Goal: Find specific page/section: Find specific page/section

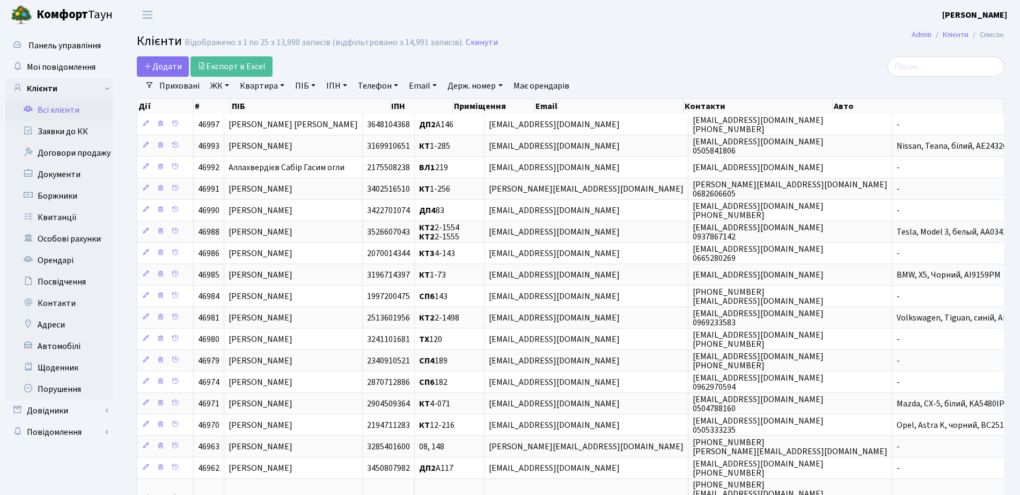
select select "25"
click at [59, 108] on link "Всі клієнти" at bounding box center [58, 109] width 107 height 21
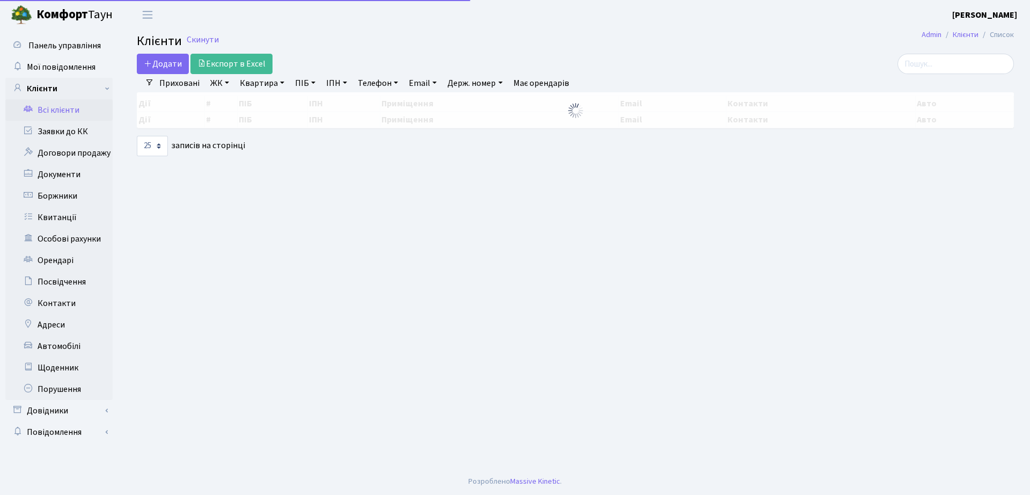
select select "25"
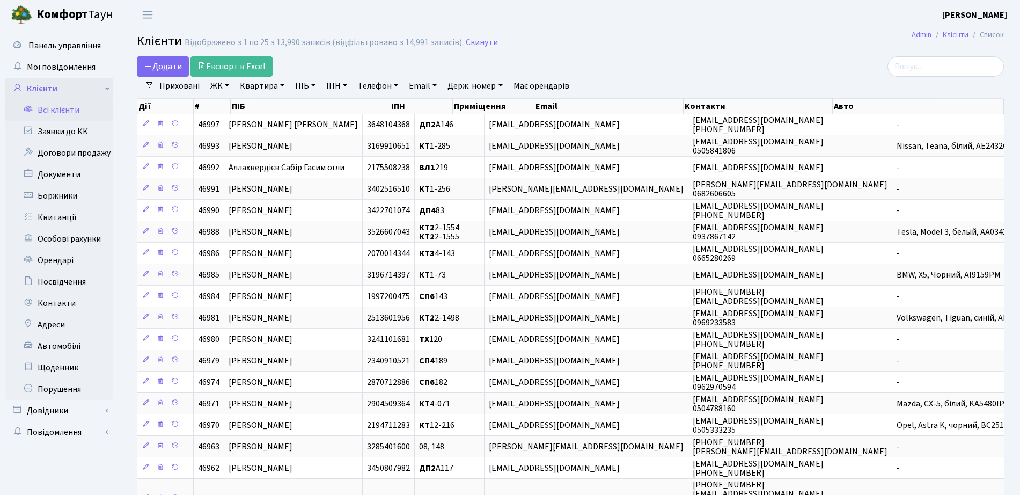
click at [63, 78] on link "Клієнти" at bounding box center [58, 88] width 107 height 21
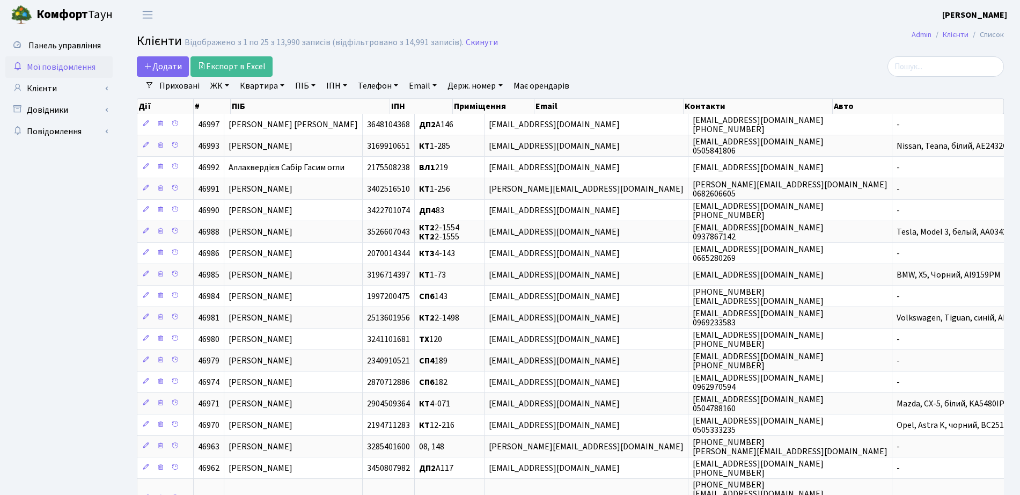
click at [65, 70] on span "Мої повідомлення" at bounding box center [61, 67] width 69 height 12
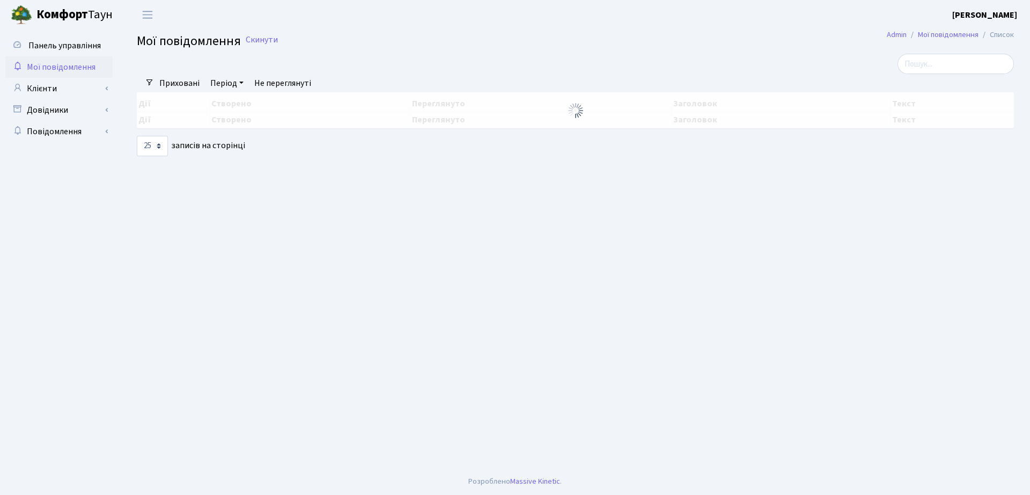
select select "25"
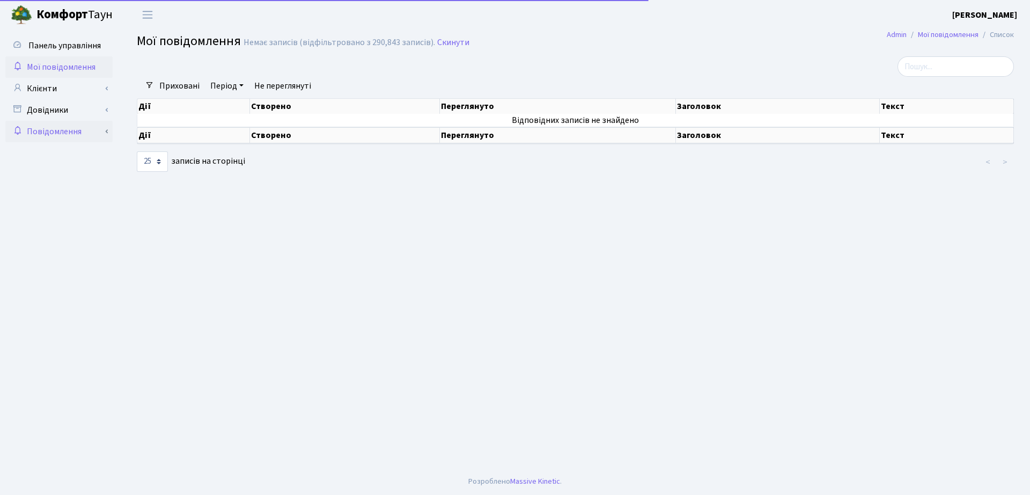
click at [67, 121] on link "Повідомлення" at bounding box center [58, 131] width 107 height 21
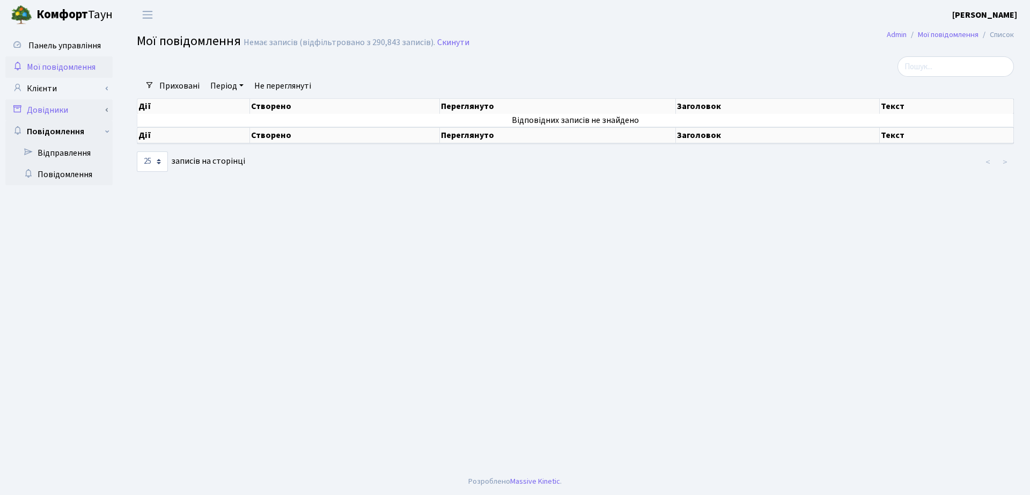
click at [68, 110] on link "Довідники" at bounding box center [58, 109] width 107 height 21
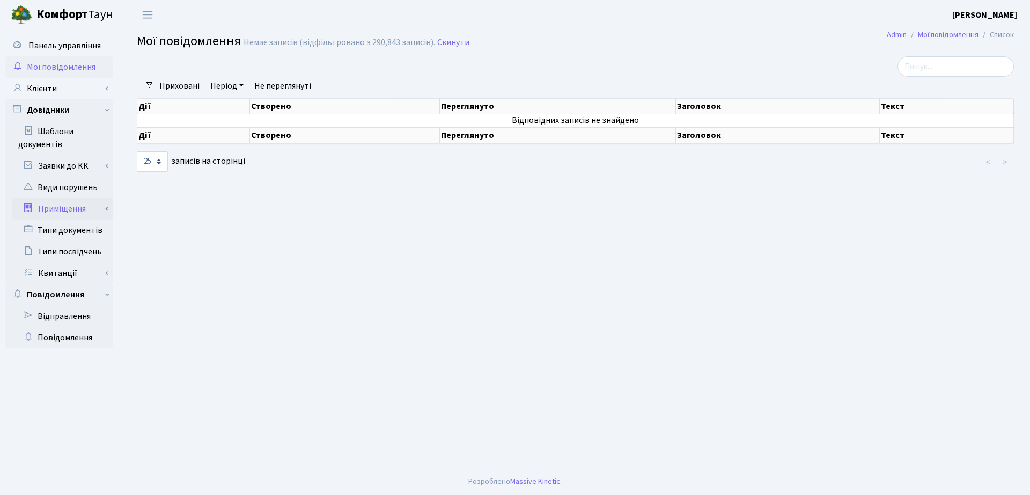
click at [64, 209] on link "Приміщення" at bounding box center [62, 208] width 100 height 21
click at [59, 233] on link "Всі приміщення" at bounding box center [62, 229] width 100 height 21
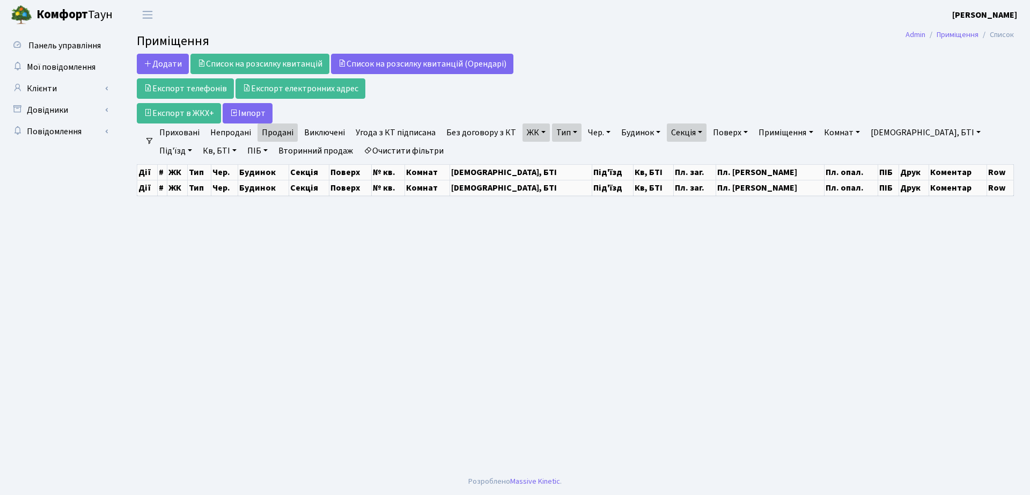
select select "25"
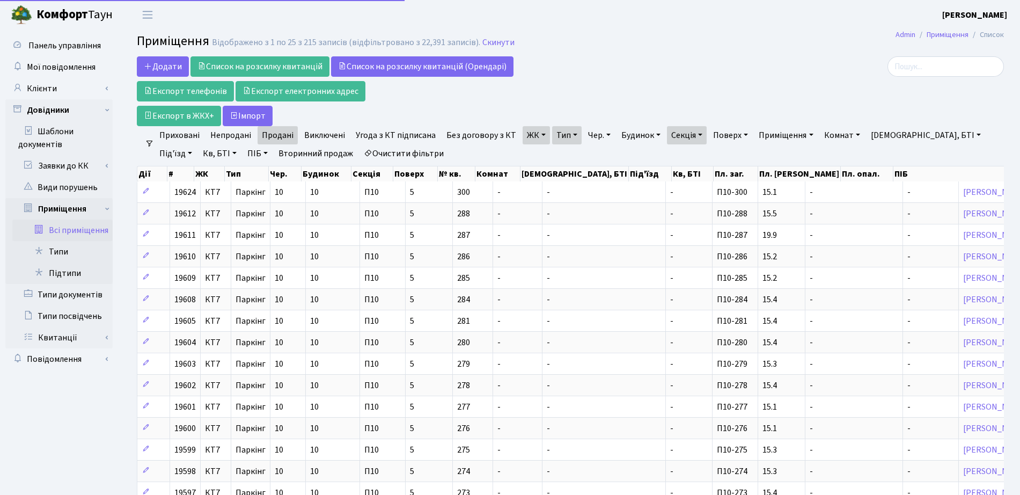
click at [298, 153] on link "Вторинний продаж" at bounding box center [315, 153] width 83 height 18
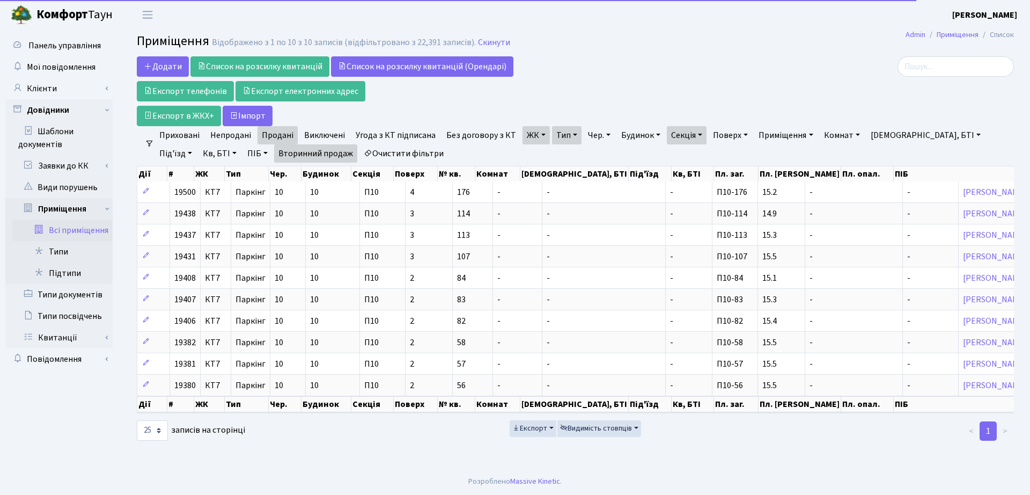
click at [366, 151] on ul "Приховані Непродані Продані Виключені Угода з КТ підписана Без договору з КТ ЖК…" at bounding box center [579, 144] width 851 height 36
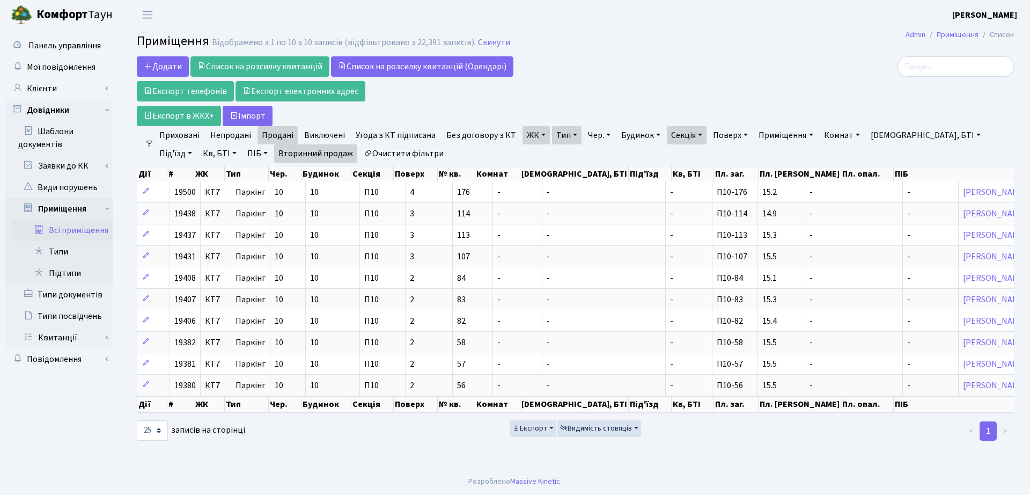
click at [359, 158] on link "Очистити фільтри" at bounding box center [403, 153] width 88 height 18
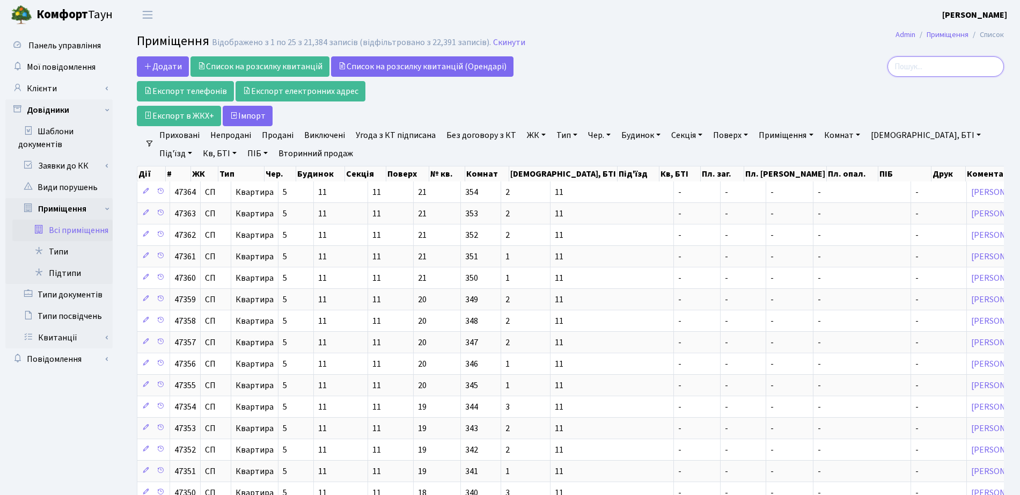
click at [945, 58] on input "search" at bounding box center [945, 66] width 116 height 20
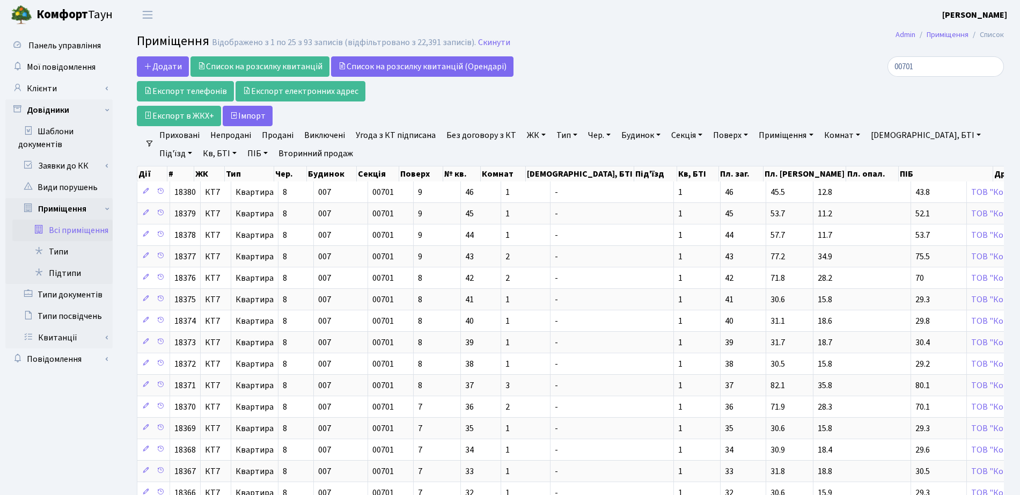
click at [541, 134] on link "ЖК" at bounding box center [535, 135] width 27 height 18
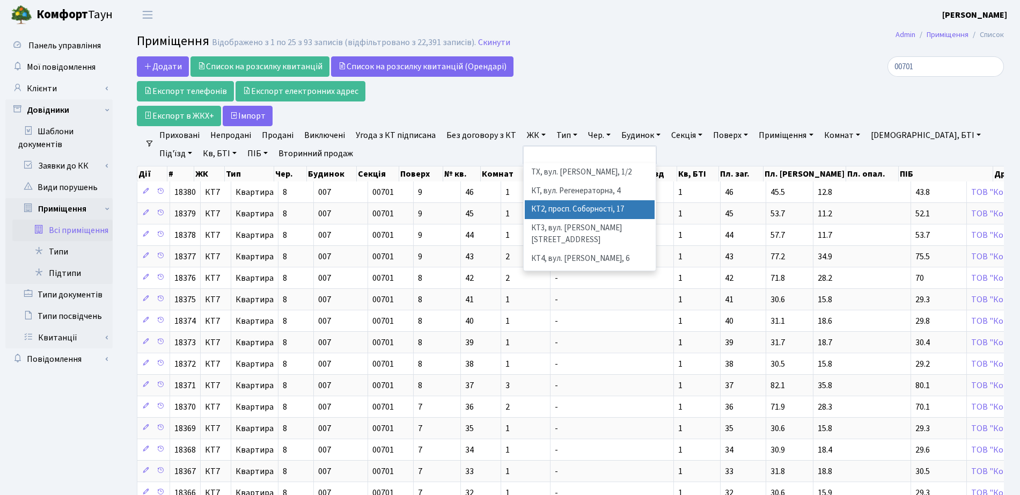
scroll to position [67, 0]
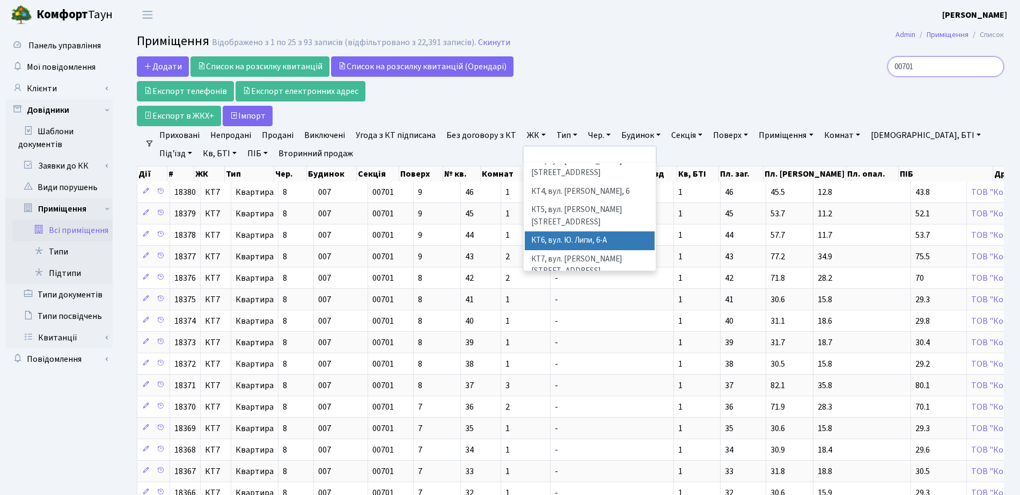
click at [954, 67] on input "00701" at bounding box center [945, 66] width 116 height 20
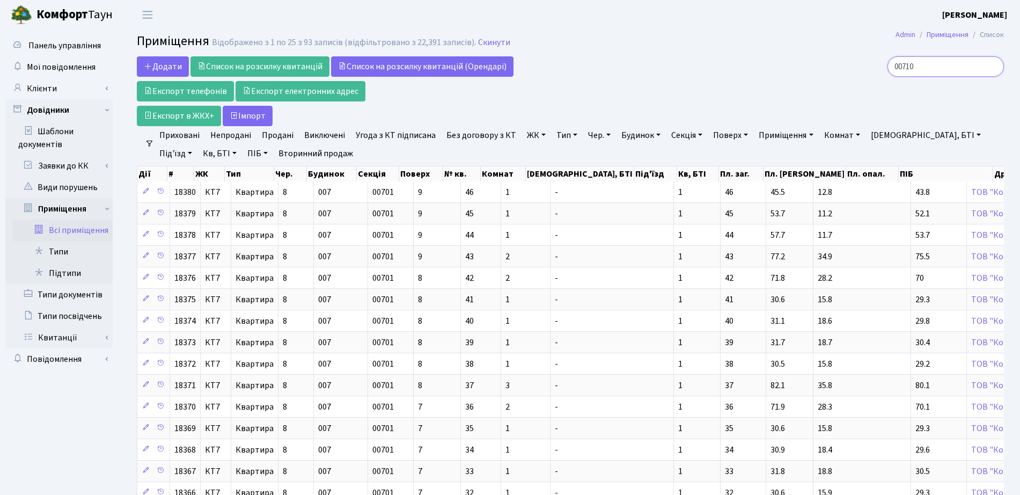
type input "00710"
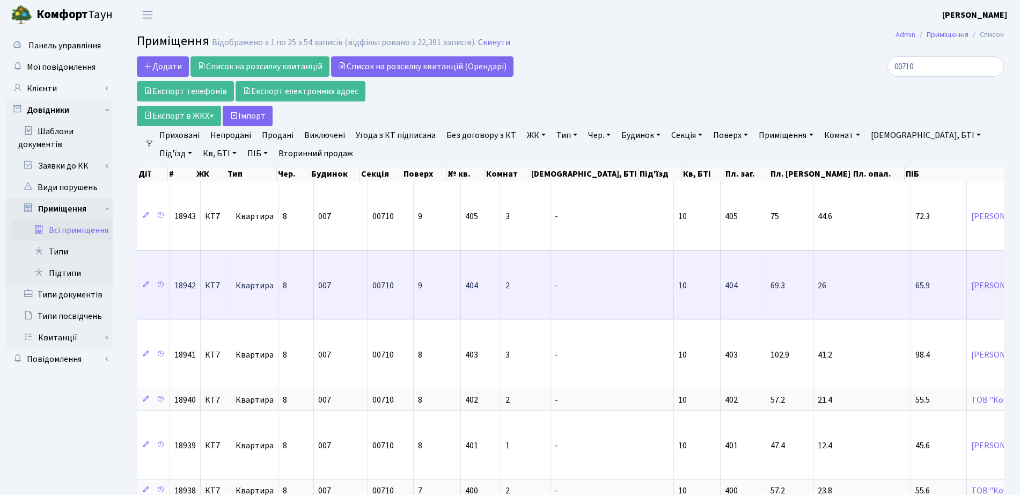
click at [357, 250] on td "007" at bounding box center [341, 284] width 54 height 69
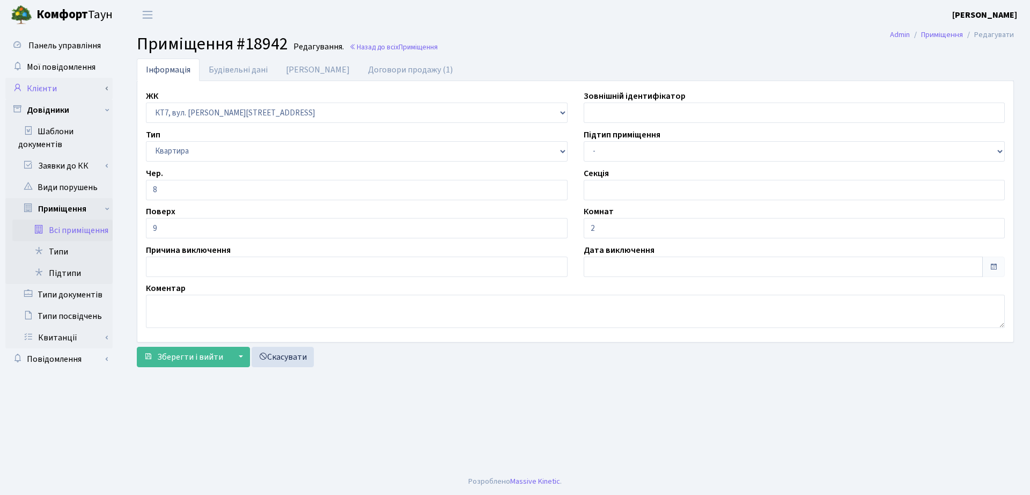
click at [54, 87] on link "Клієнти" at bounding box center [58, 88] width 107 height 21
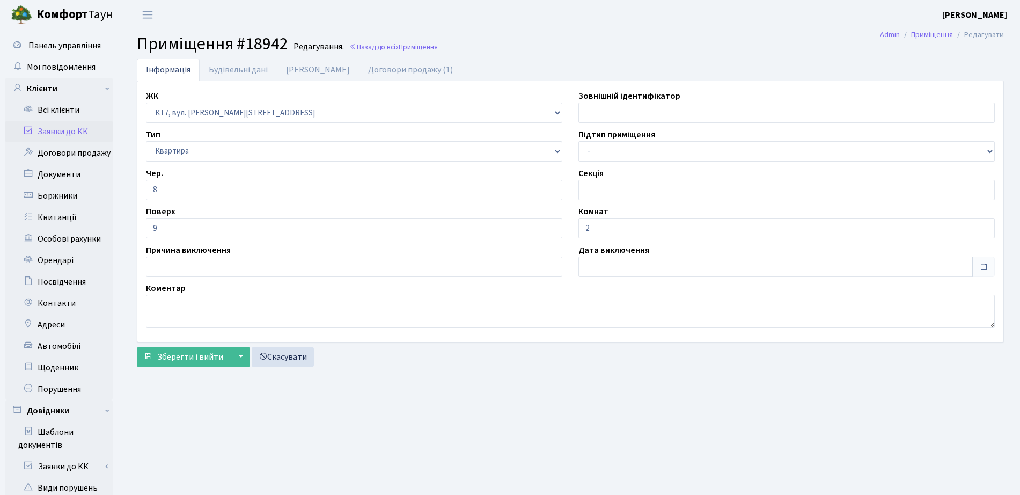
click at [70, 129] on link "Заявки до КК" at bounding box center [58, 131] width 107 height 21
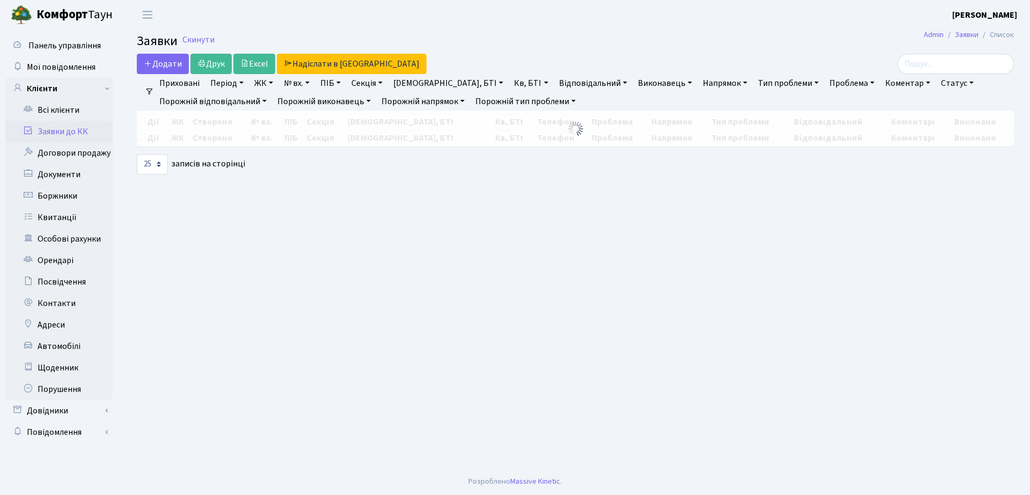
select select "25"
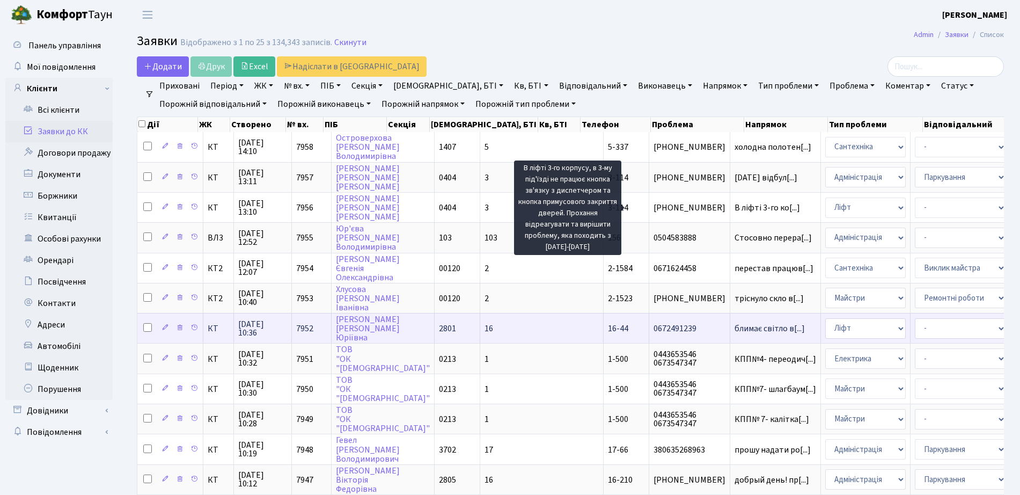
scroll to position [2, 0]
